Goal: Transaction & Acquisition: Purchase product/service

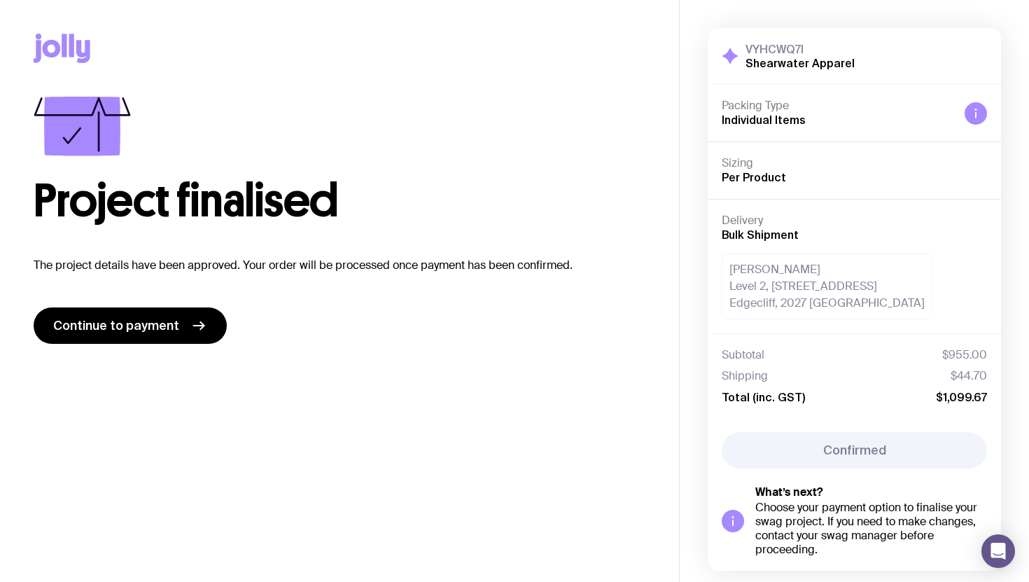
click at [789, 124] on span "Individual Items" at bounding box center [764, 119] width 84 height 13
click at [156, 333] on span "Continue to payment" at bounding box center [116, 325] width 126 height 17
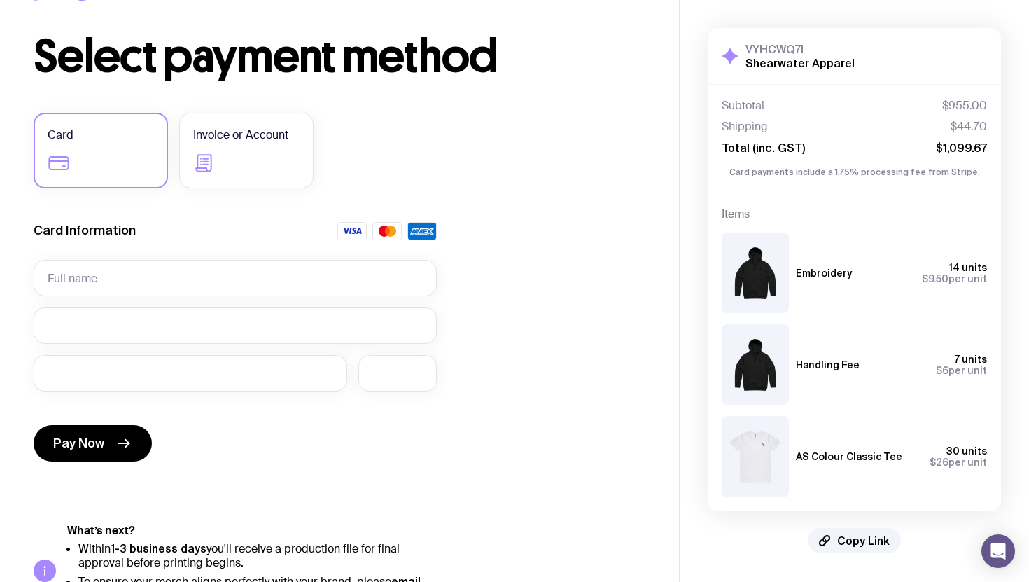
scroll to position [68, 0]
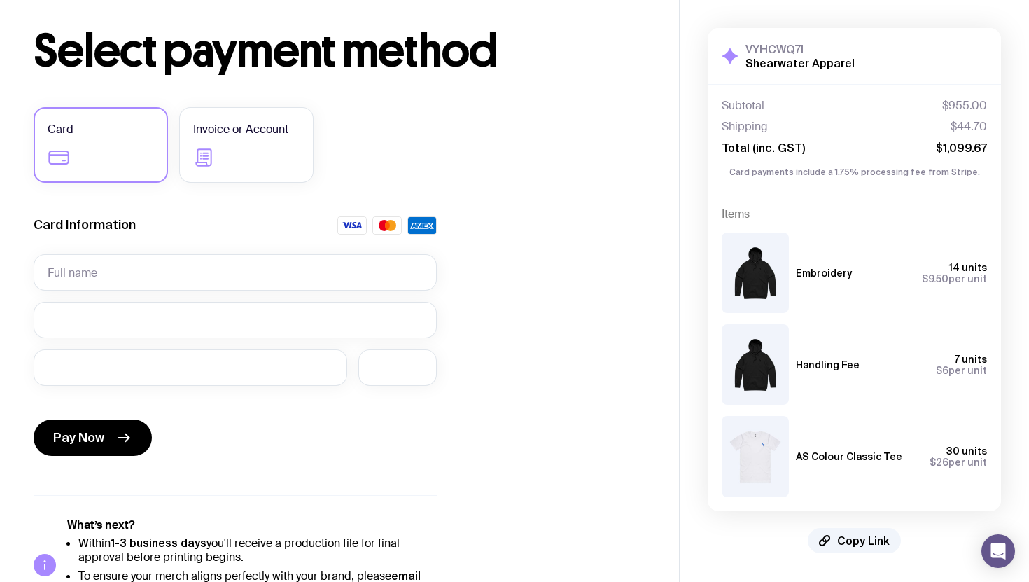
click at [947, 371] on span "$6" at bounding box center [942, 370] width 13 height 11
click at [938, 281] on span "$9.50" at bounding box center [935, 278] width 27 height 11
copy span "9.50"
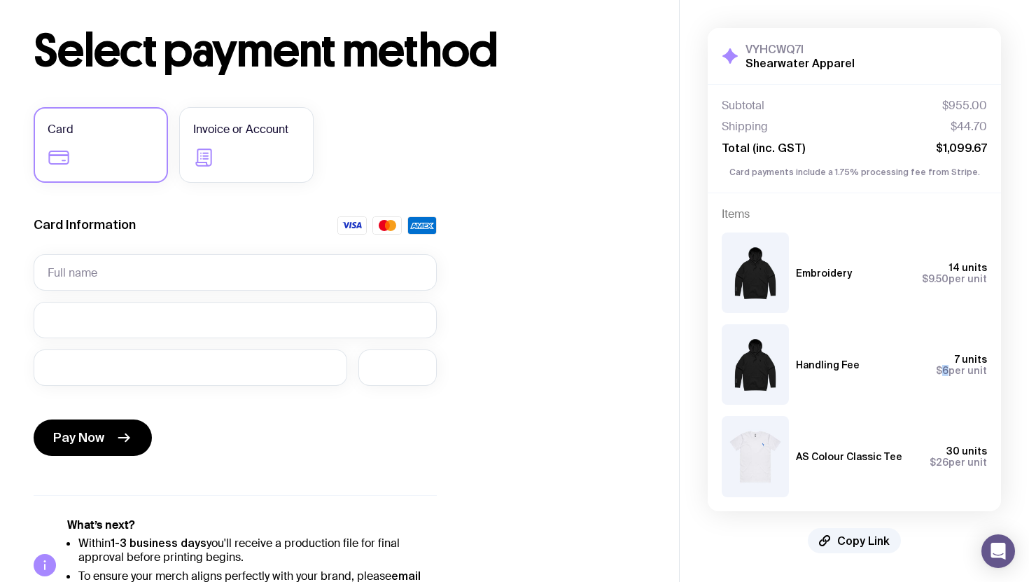
click at [948, 370] on span "$6" at bounding box center [942, 370] width 13 height 11
copy span "6"
click at [961, 127] on span "$44.70" at bounding box center [969, 127] width 36 height 14
click at [964, 105] on span "$955.00" at bounding box center [964, 106] width 45 height 14
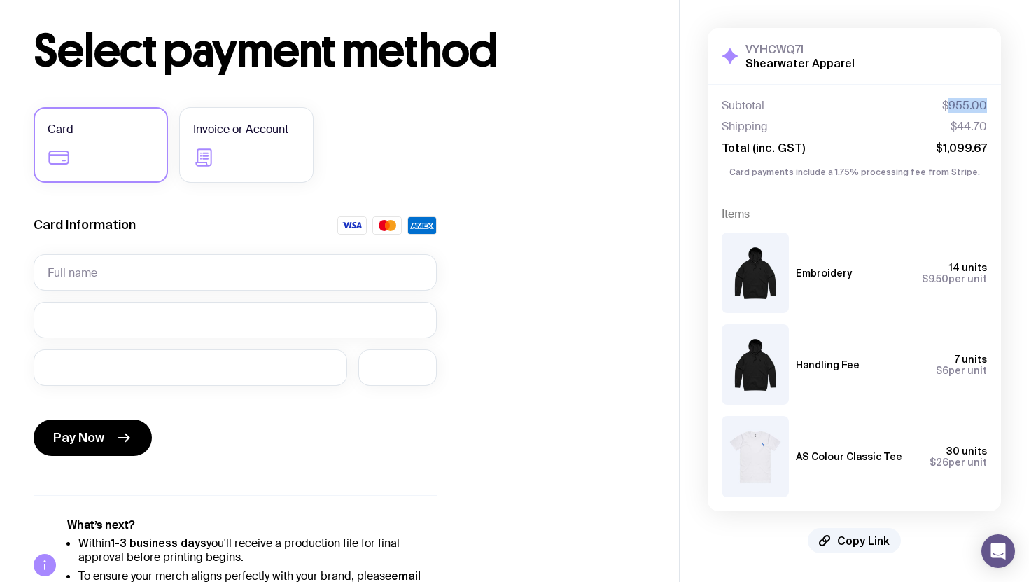
click at [964, 105] on span "$955.00" at bounding box center [964, 106] width 45 height 14
copy span "955.00"
click at [824, 228] on div "Embroidery 14 units $9.50 per unit Handling Fee 7 units $6 per unit AS Colour C…" at bounding box center [854, 359] width 265 height 276
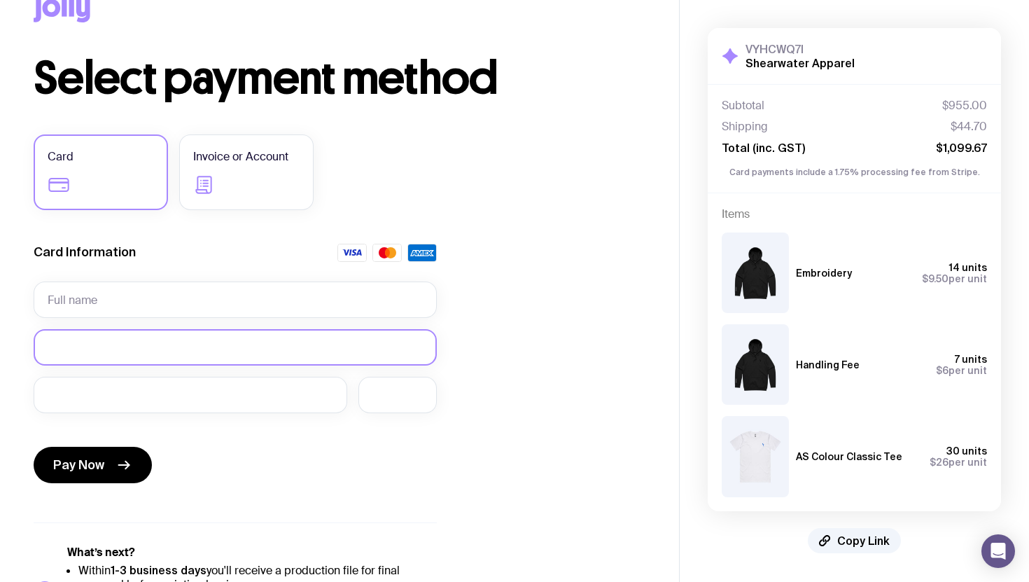
scroll to position [0, 0]
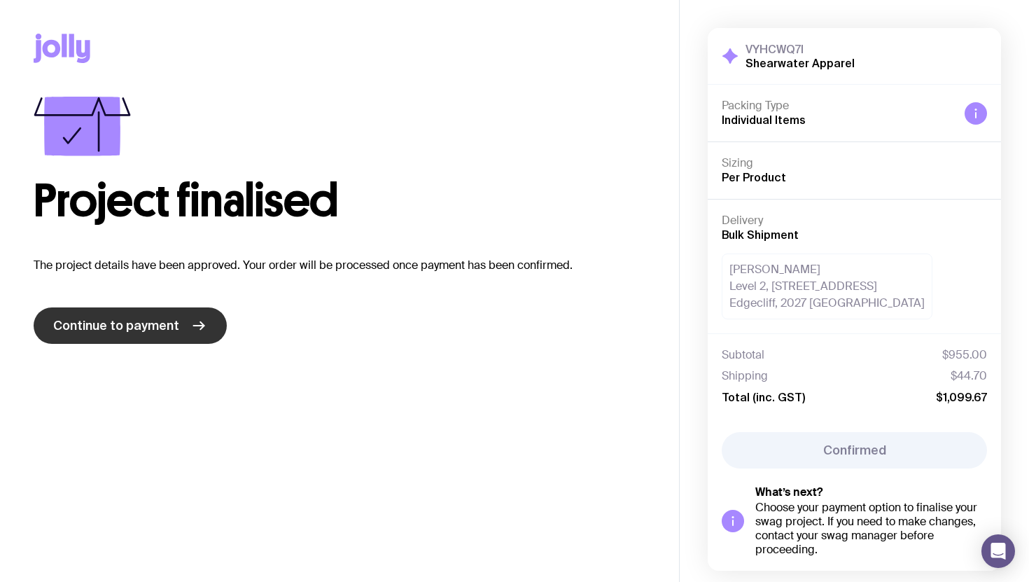
click at [155, 326] on span "Continue to payment" at bounding box center [116, 325] width 126 height 17
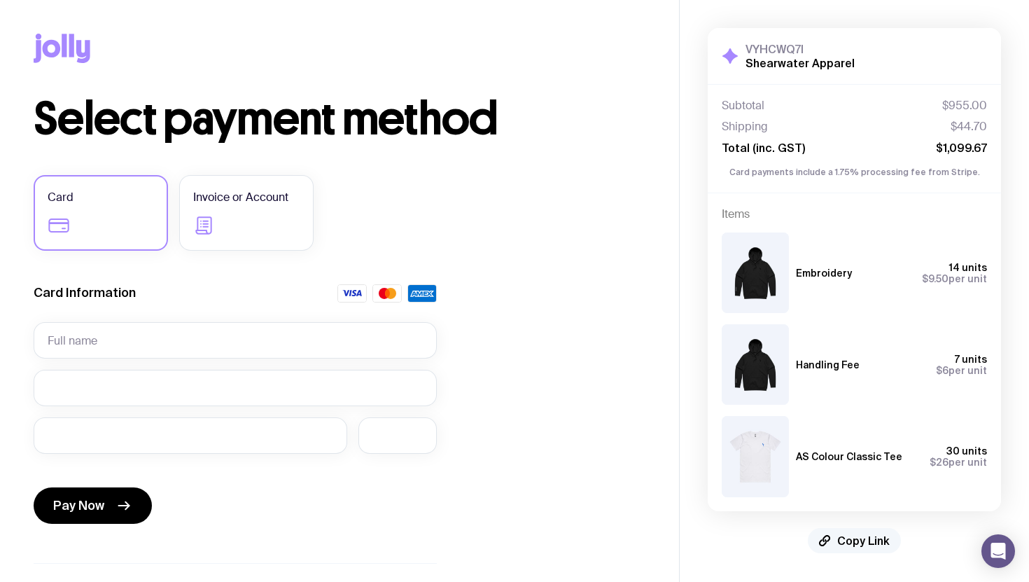
click at [857, 542] on span "Copy Link" at bounding box center [863, 540] width 53 height 14
click at [958, 144] on span "$1,099.67" at bounding box center [961, 148] width 51 height 14
copy span "1,099.67"
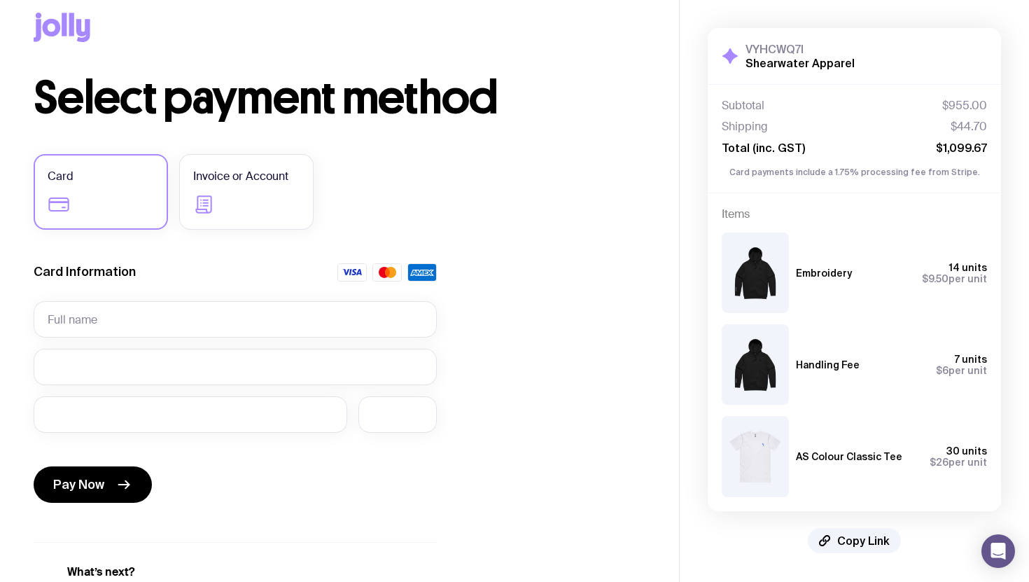
click at [877, 113] on div "Subtotal $955.00 Shipping $44.70 Total (inc. GST) $1,099.67" at bounding box center [854, 127] width 265 height 56
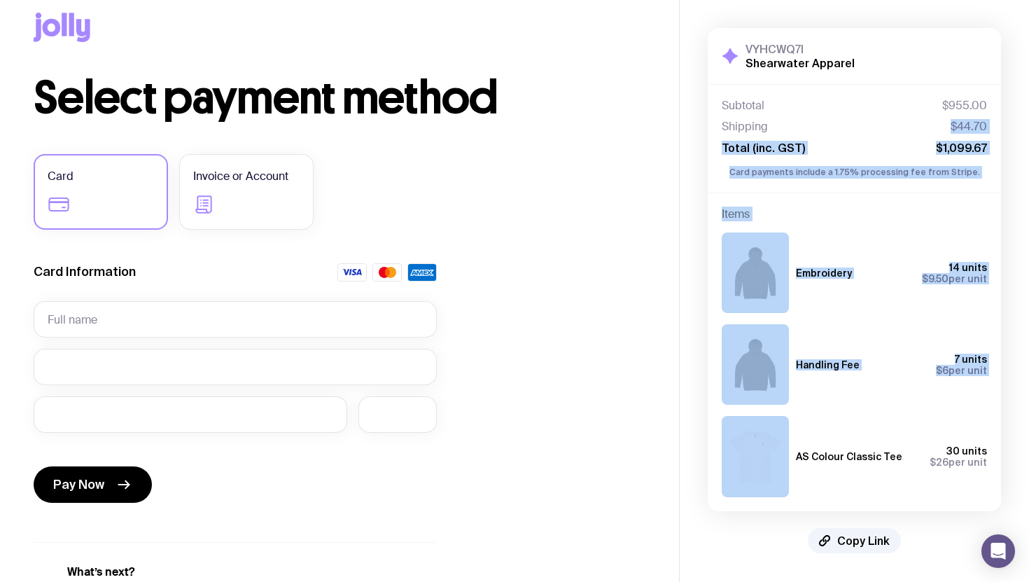
drag, startPoint x: 877, startPoint y: 113, endPoint x: 877, endPoint y: 330, distance: 217.7
click at [877, 330] on div "VYHCWQ7I Shearwater Apparel Hide Details Subtotal $955.00 Shipping $44.70 Total…" at bounding box center [854, 269] width 293 height 483
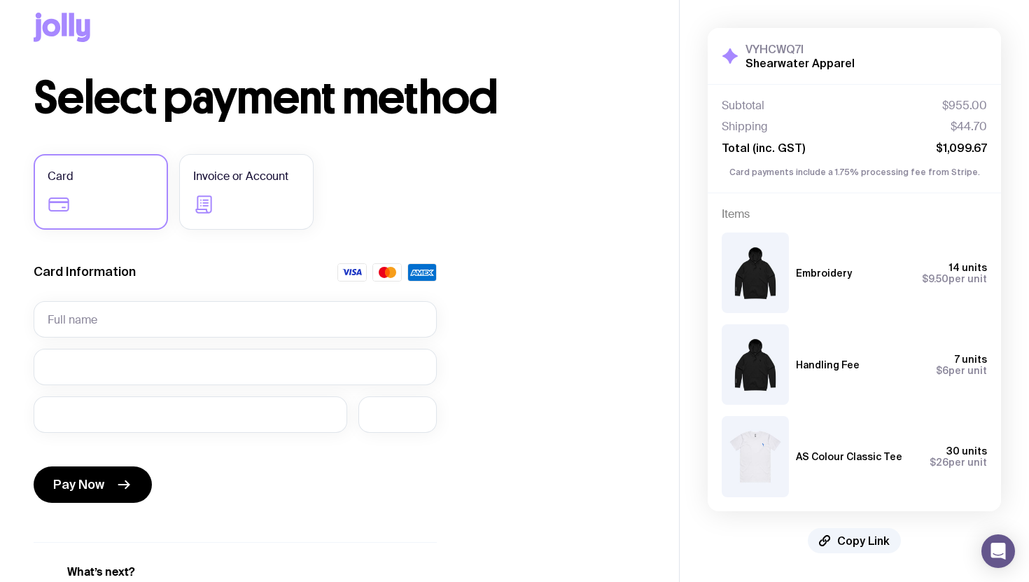
click at [879, 446] on div "AS Colour Classic Tee 30 units $26 per unit" at bounding box center [891, 456] width 191 height 22
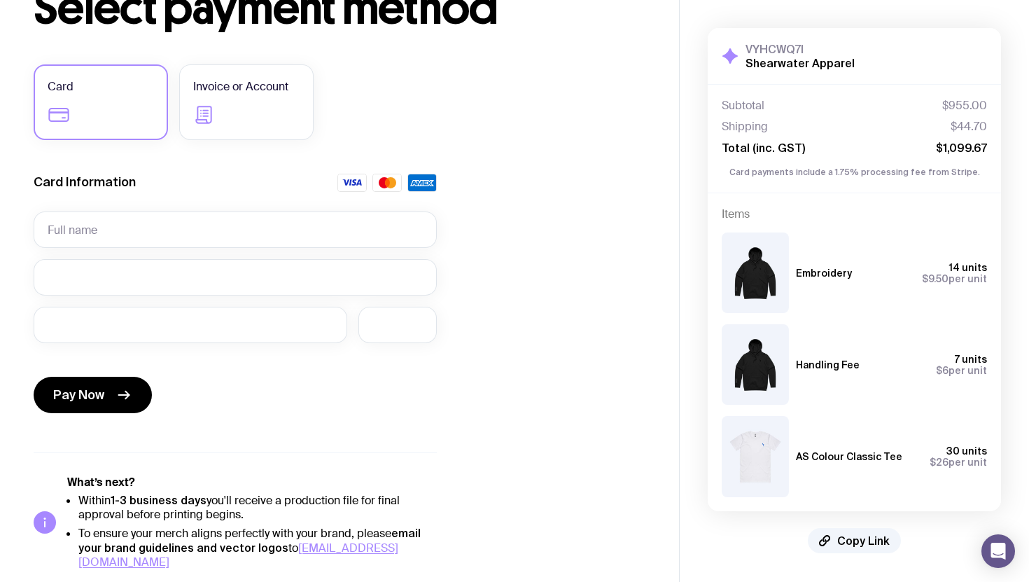
scroll to position [0, 0]
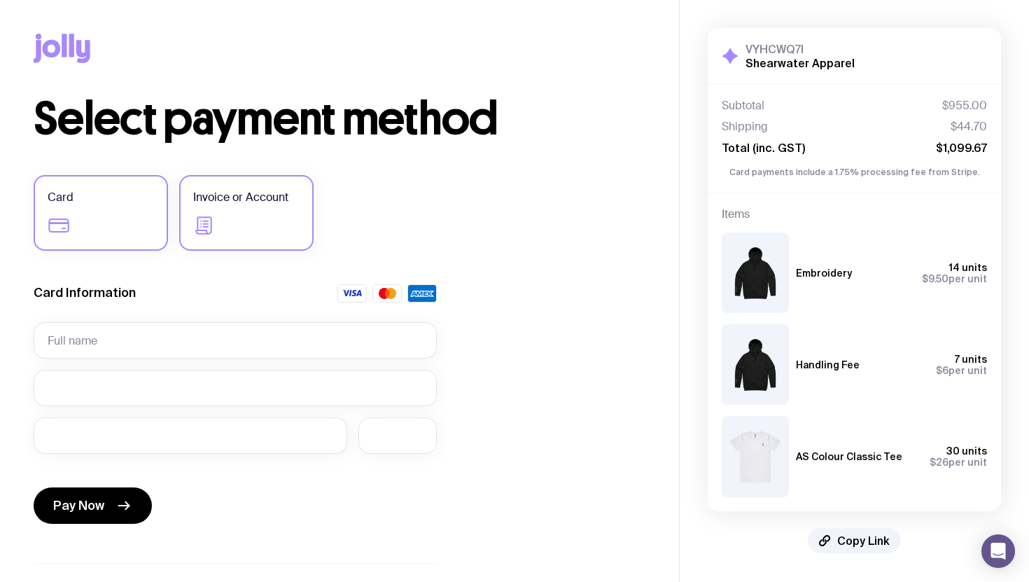
click at [248, 228] on label "Invoice or Account" at bounding box center [246, 213] width 134 height 76
click at [0, 0] on input "Invoice or Account" at bounding box center [0, 0] width 0 height 0
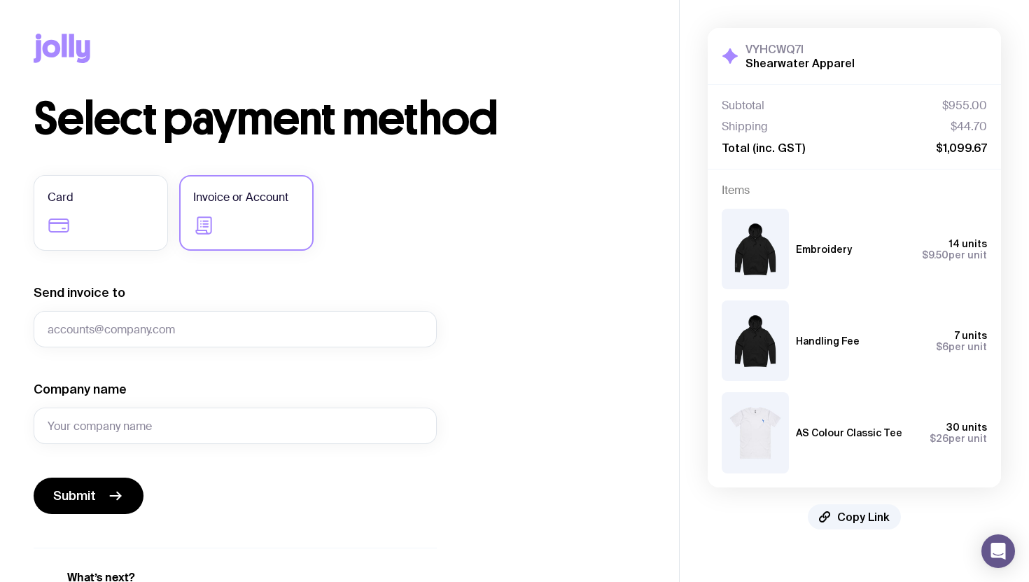
click at [822, 116] on div "Subtotal $955.00 Shipping $44.70 Total (inc. GST) $1,099.67" at bounding box center [854, 127] width 265 height 56
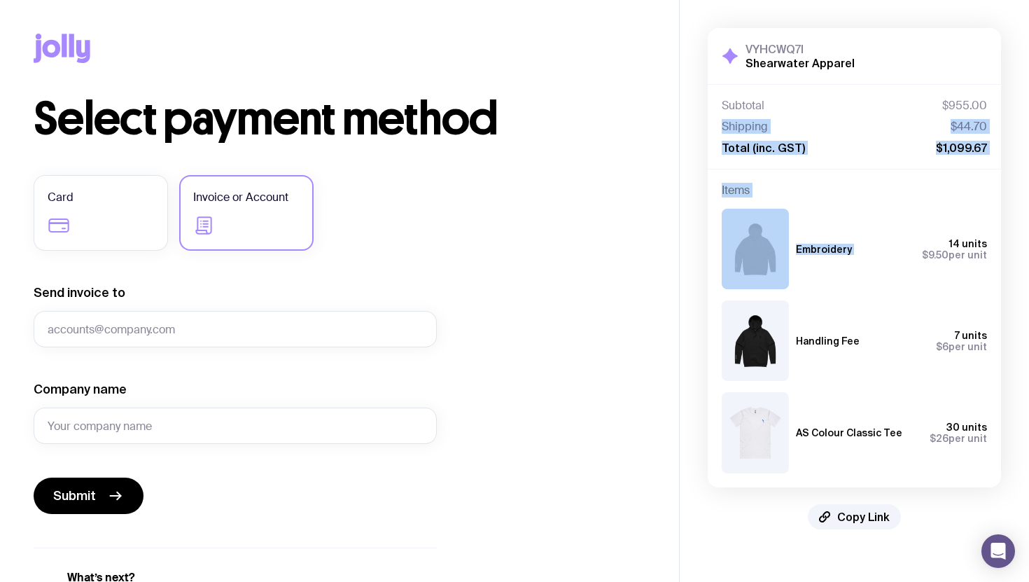
drag, startPoint x: 822, startPoint y: 116, endPoint x: 822, endPoint y: 305, distance: 189.0
click at [822, 305] on div "VYHCWQ7I Shearwater Apparel Hide Details Subtotal $955.00 Shipping $44.70 Total…" at bounding box center [854, 257] width 293 height 459
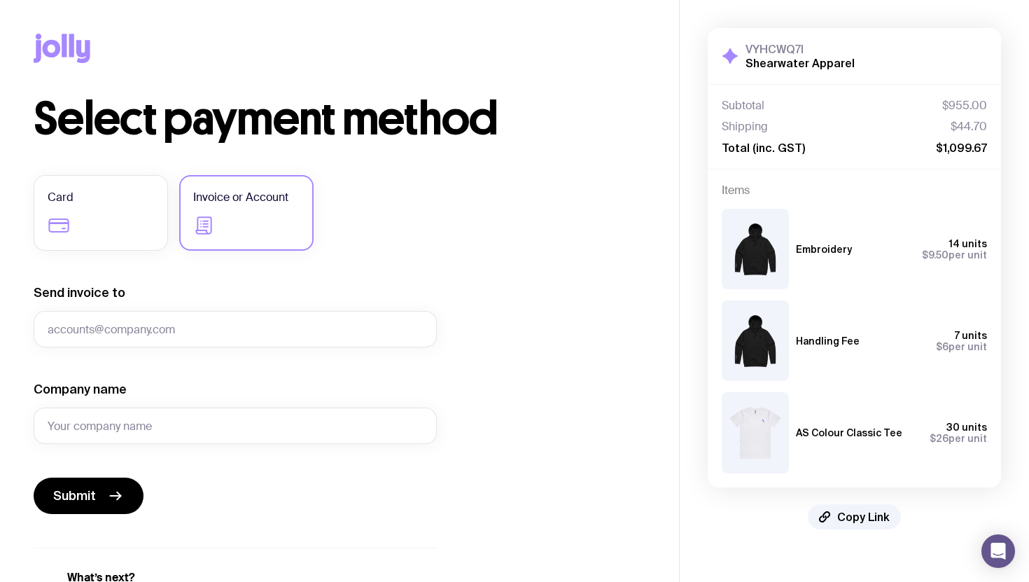
click at [677, 300] on div "Copy Link Select payment method Card Invoice or Account Send invoice to Company…" at bounding box center [339, 340] width 679 height 681
